Goal: Navigation & Orientation: Find specific page/section

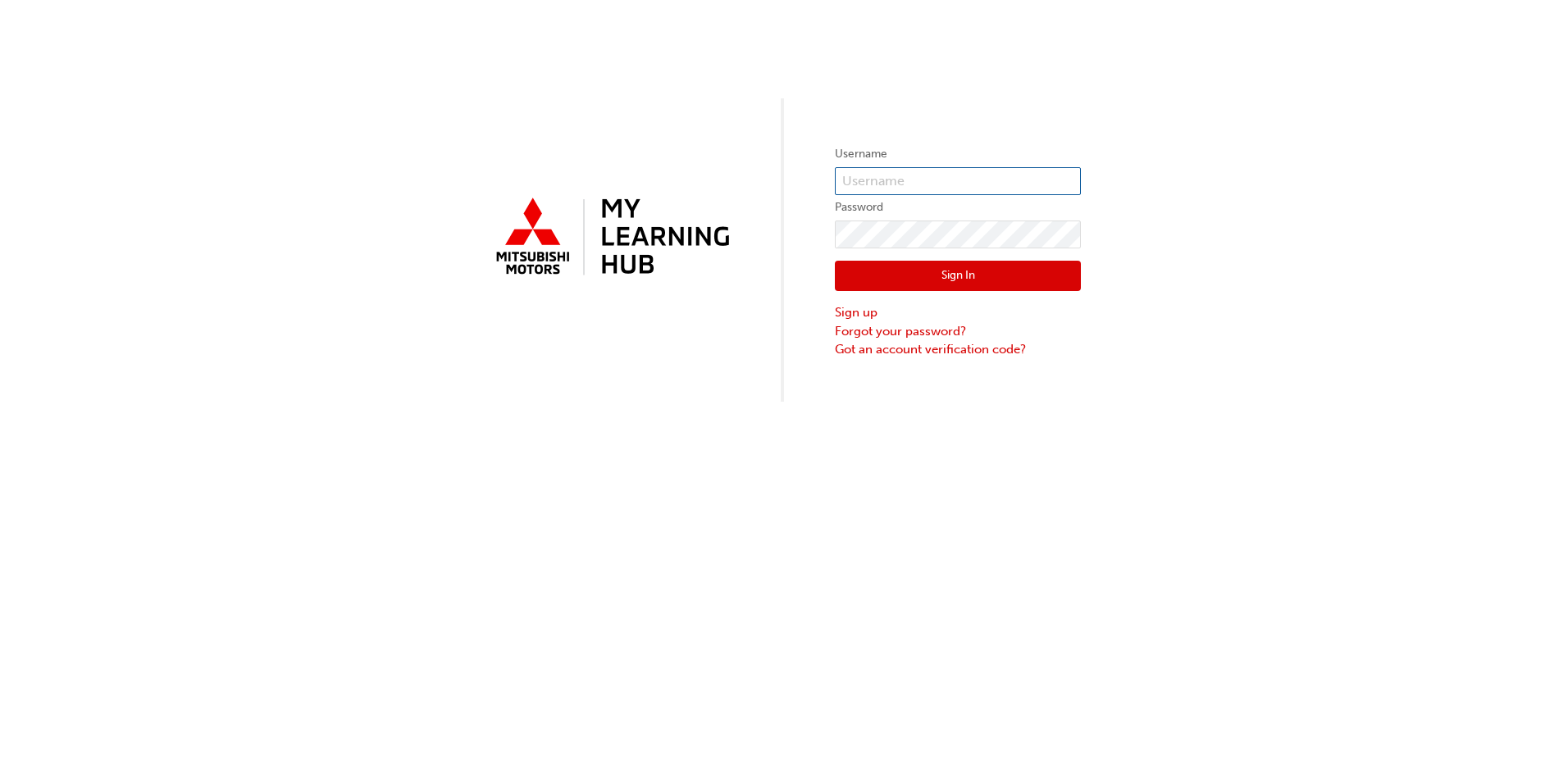
type input "0005985340"
click at [938, 175] on input "0005985340" at bounding box center [957, 181] width 246 height 27
click at [792, 190] on div "Username 0005985340 Password Sign In Sign up Forgot your password? Got an accou…" at bounding box center [784, 201] width 1568 height 402
click at [907, 273] on button "Sign In" at bounding box center [957, 277] width 246 height 31
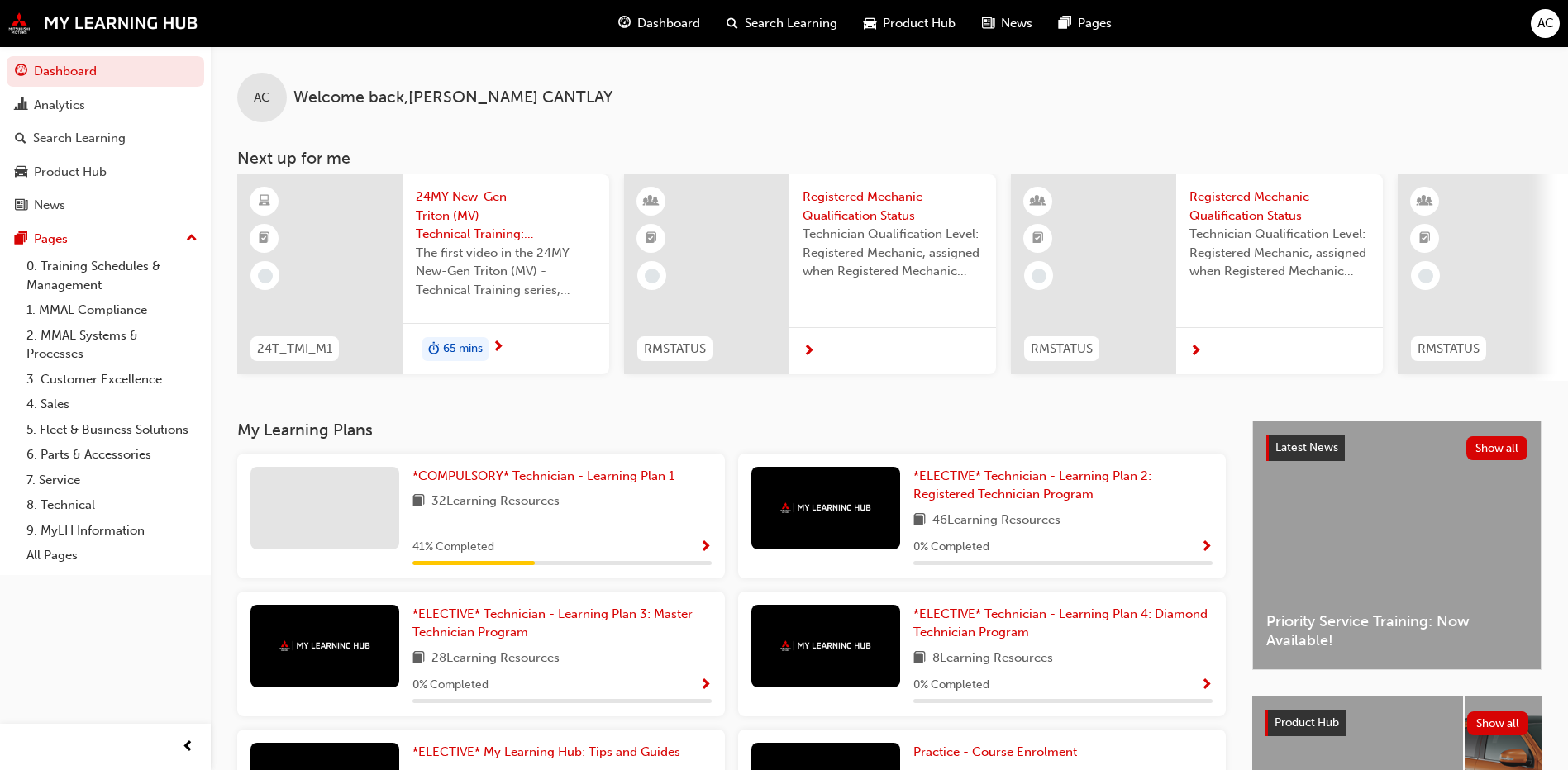
click at [672, 26] on span "Dashboard" at bounding box center [669, 23] width 63 height 19
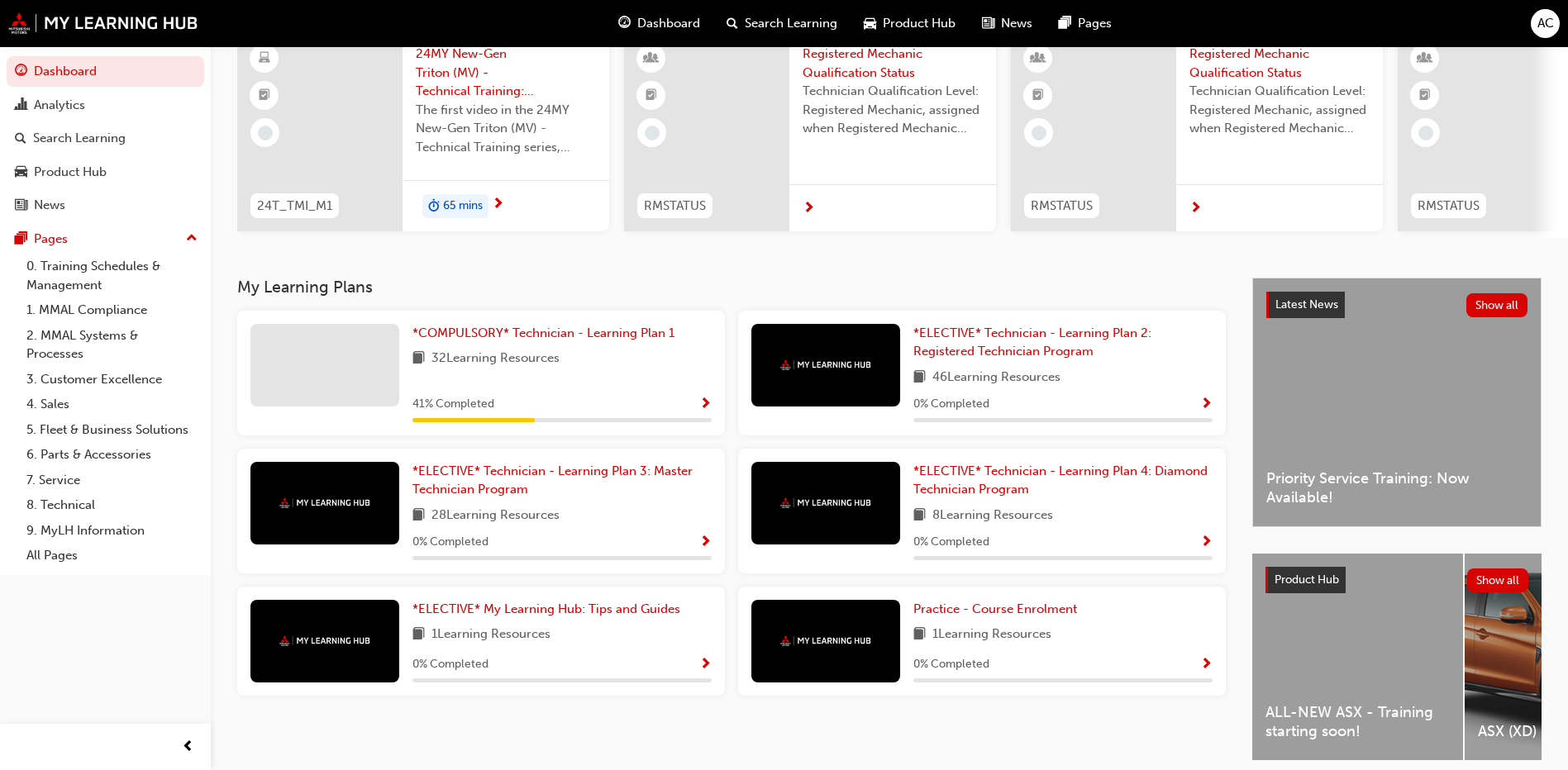
scroll to position [166, 0]
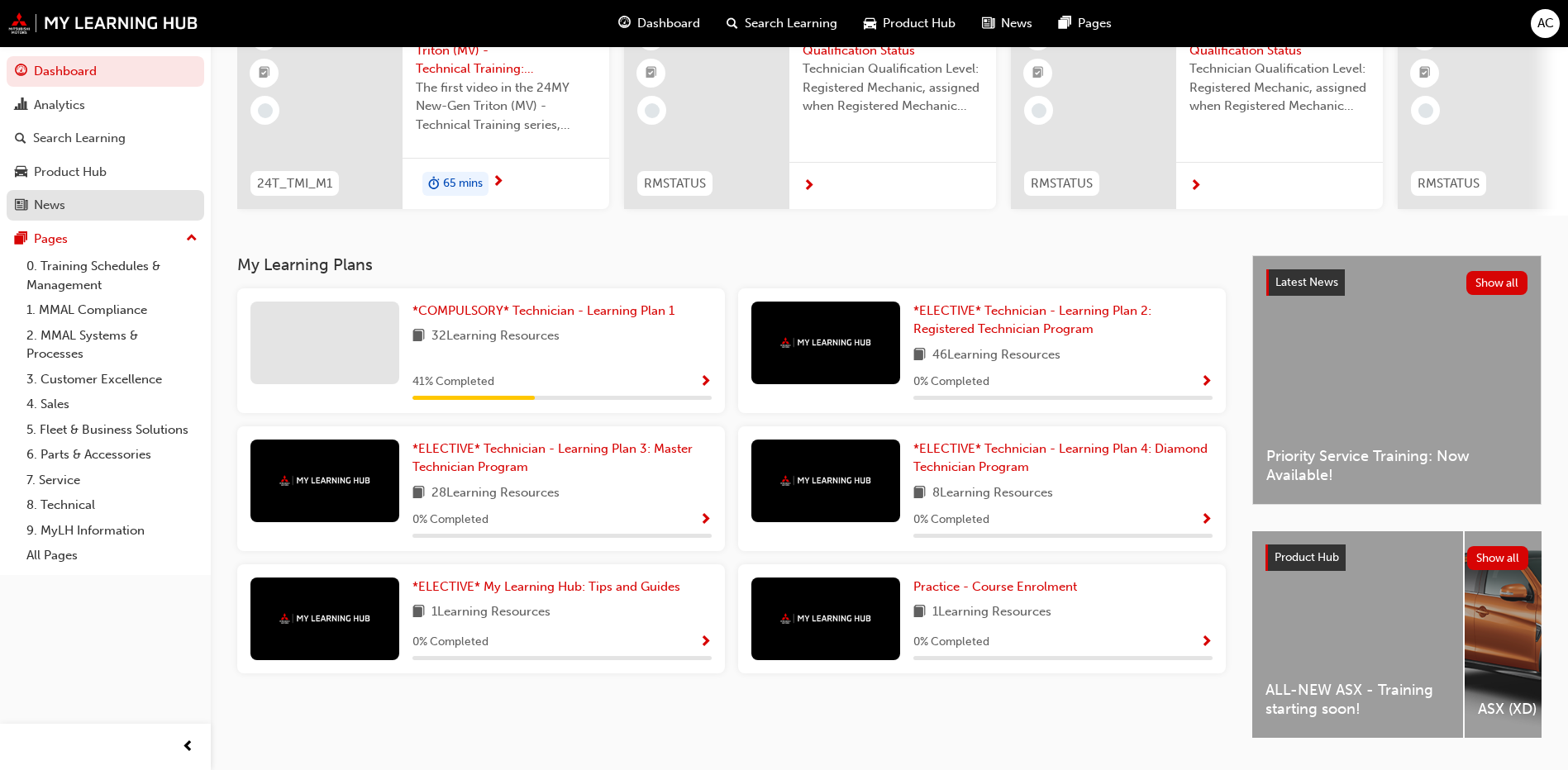
click at [88, 212] on div "News" at bounding box center [106, 205] width 181 height 21
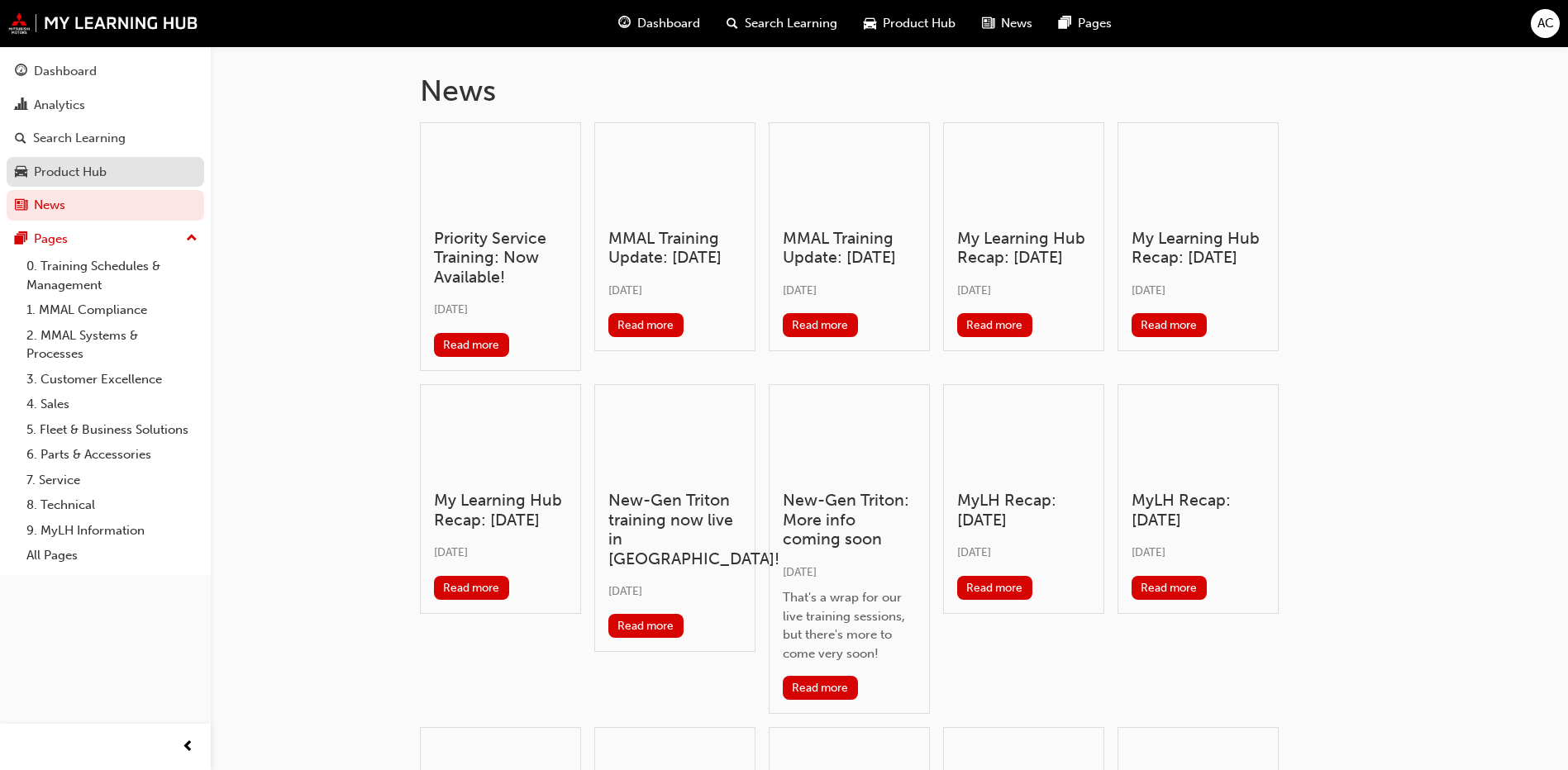
click at [90, 180] on div "Product Hub" at bounding box center [70, 172] width 73 height 19
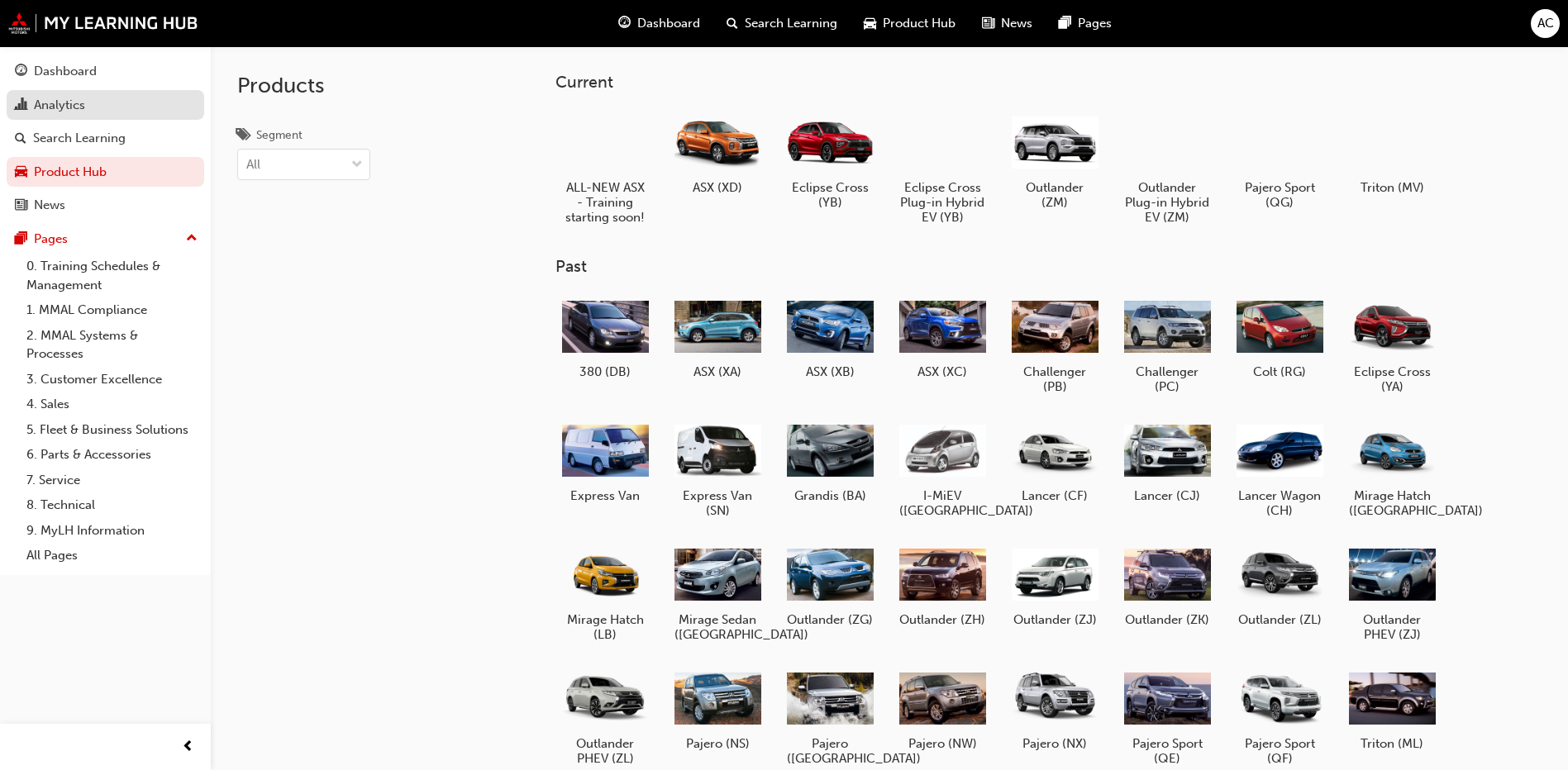
click at [78, 105] on div "Analytics" at bounding box center [59, 105] width 51 height 19
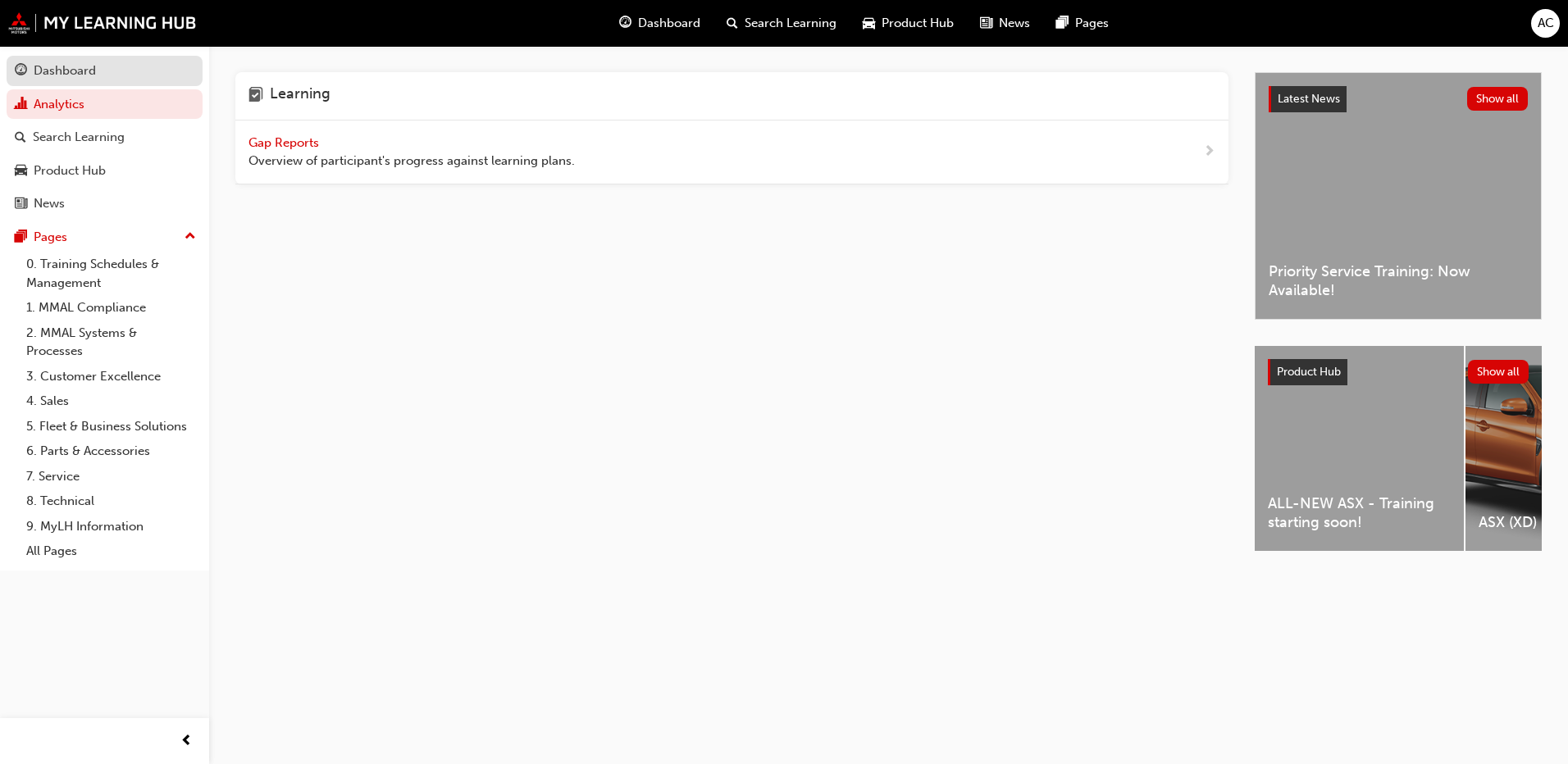
click at [105, 61] on div "Dashboard" at bounding box center [105, 70] width 180 height 21
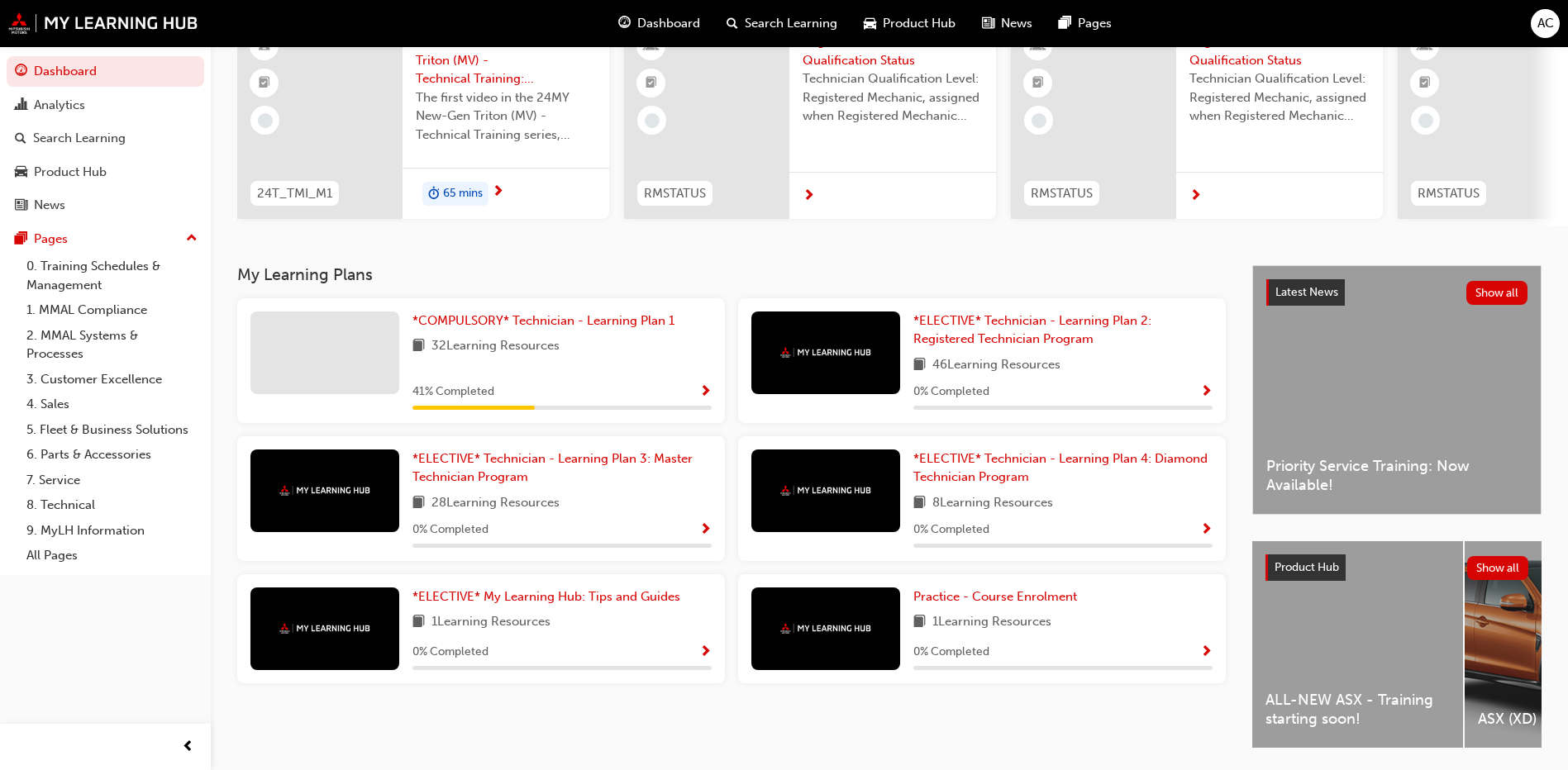
scroll to position [217, 0]
